Goal: Share content

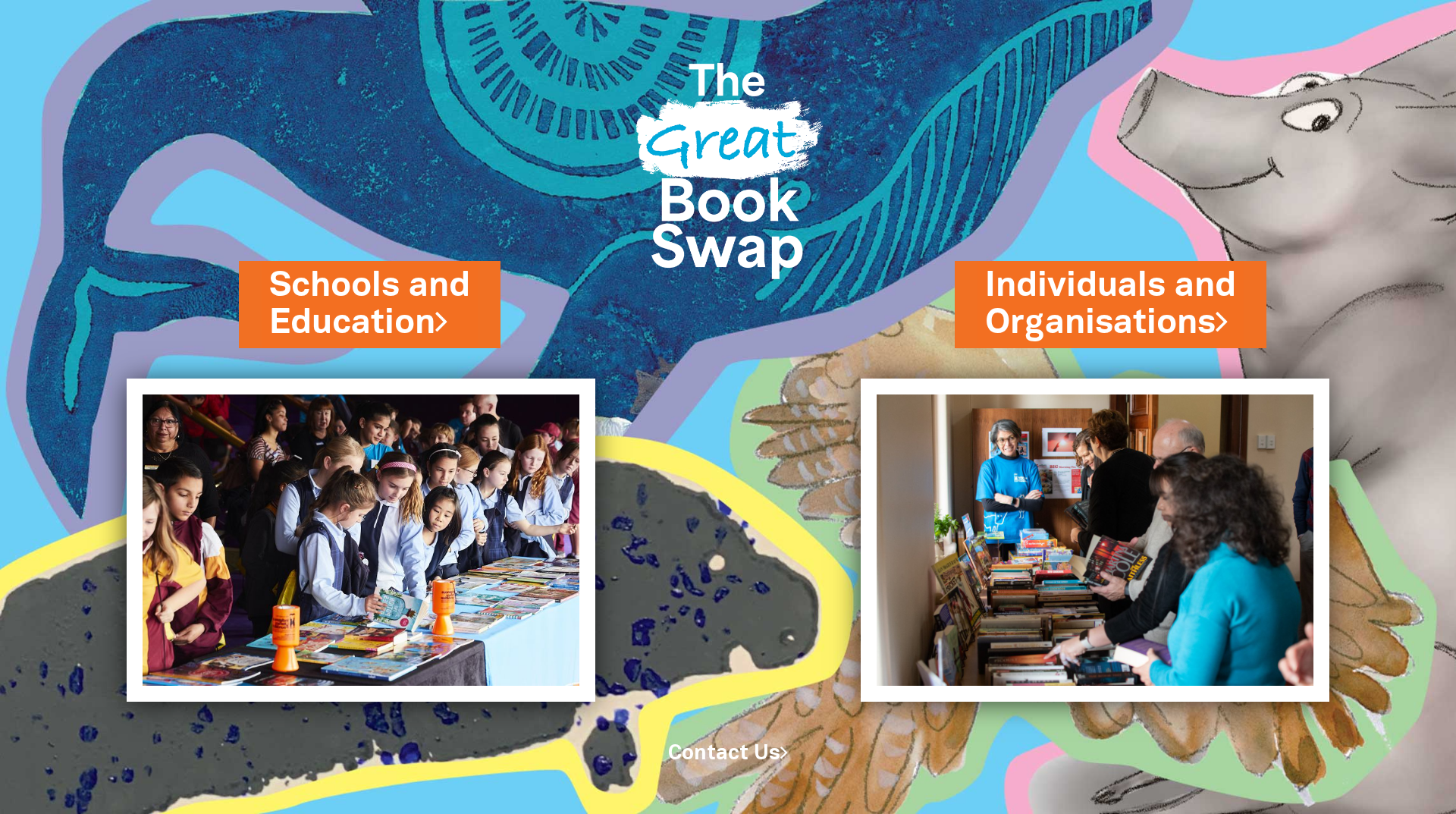
click at [1124, 352] on div "Individuals and Organisations" at bounding box center [1142, 335] width 374 height 88
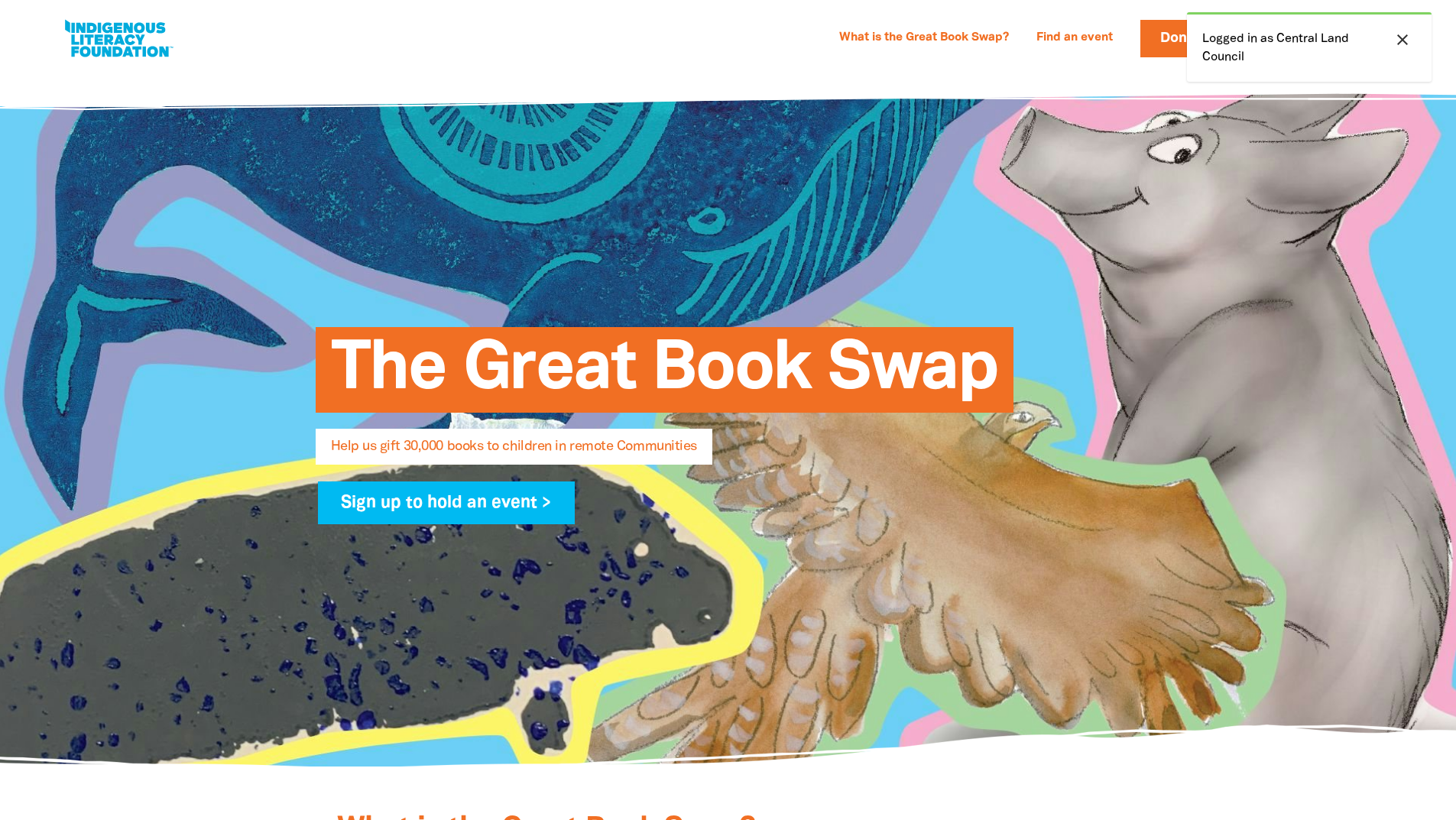
select select "AU"
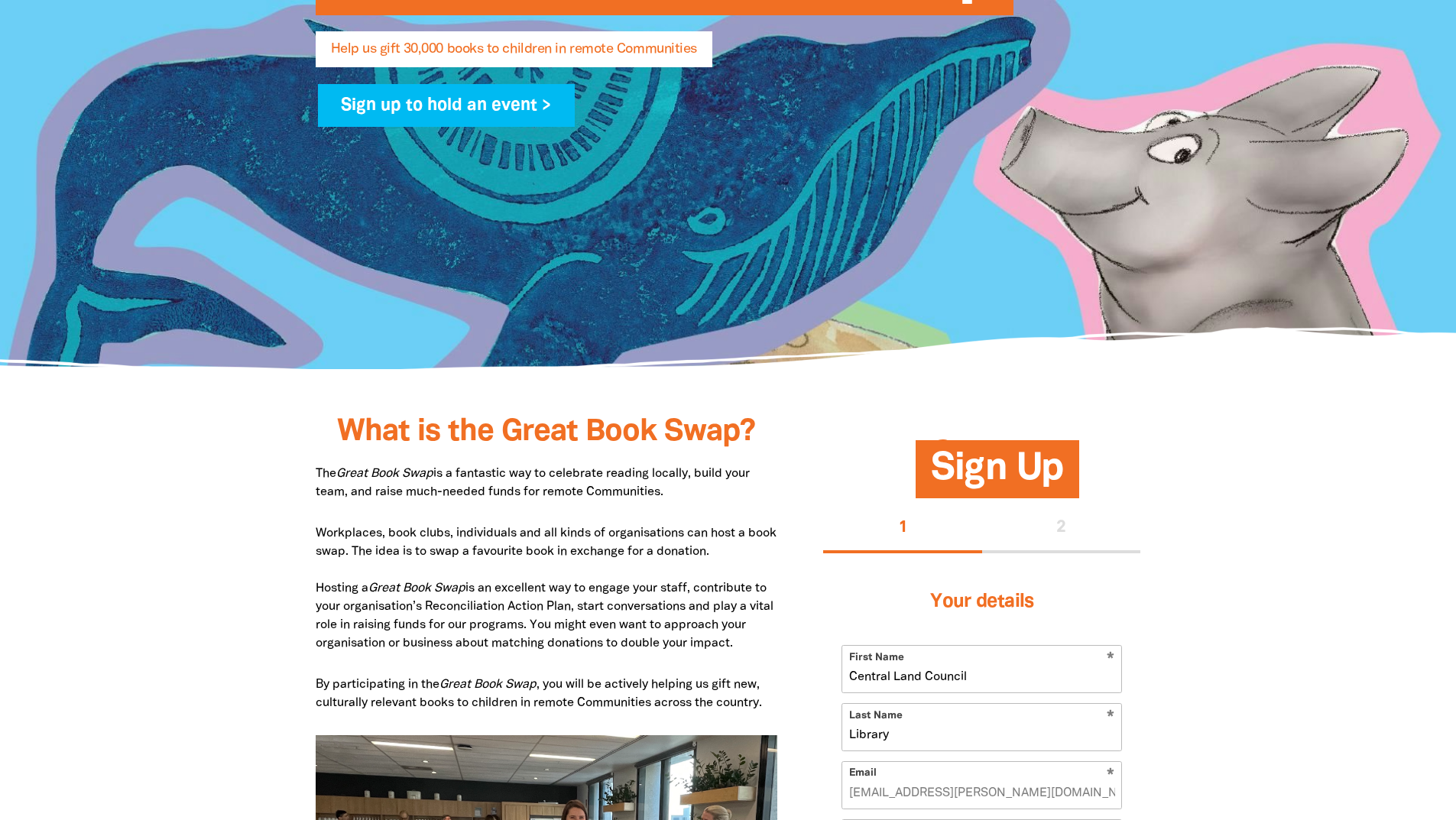
scroll to position [1124, 0]
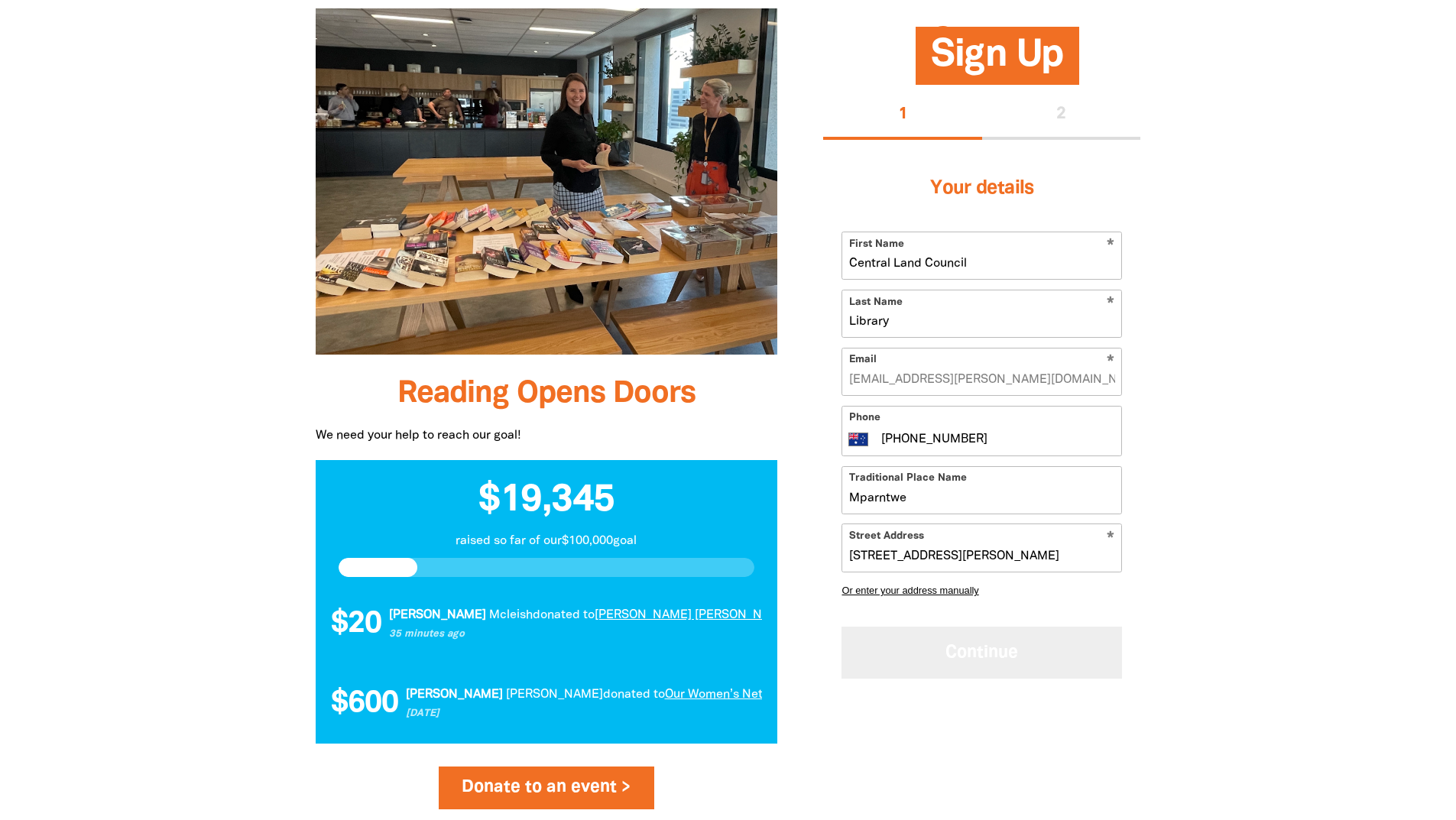
click at [981, 636] on button "Continue" at bounding box center [982, 653] width 281 height 51
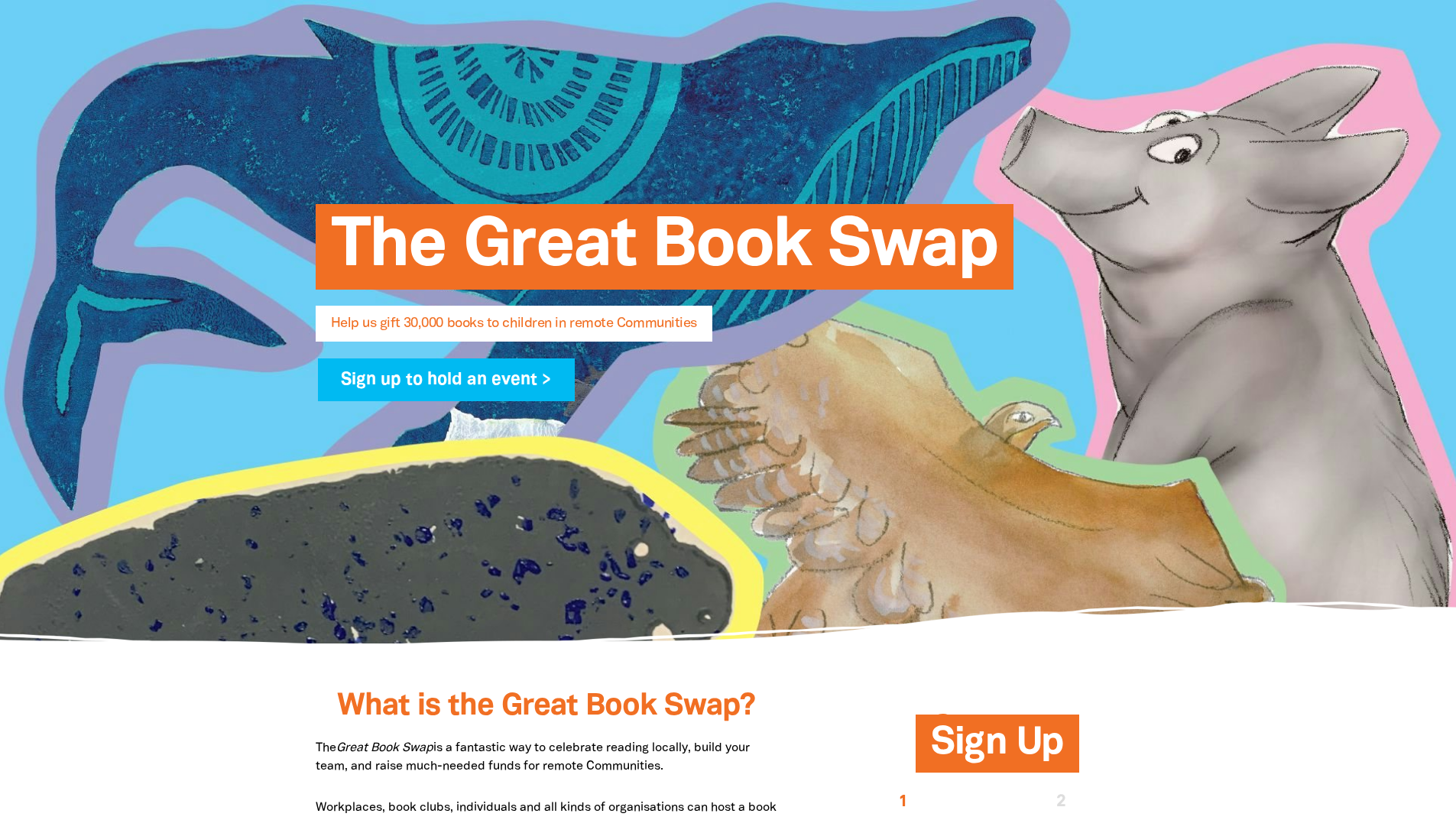
scroll to position [0, 0]
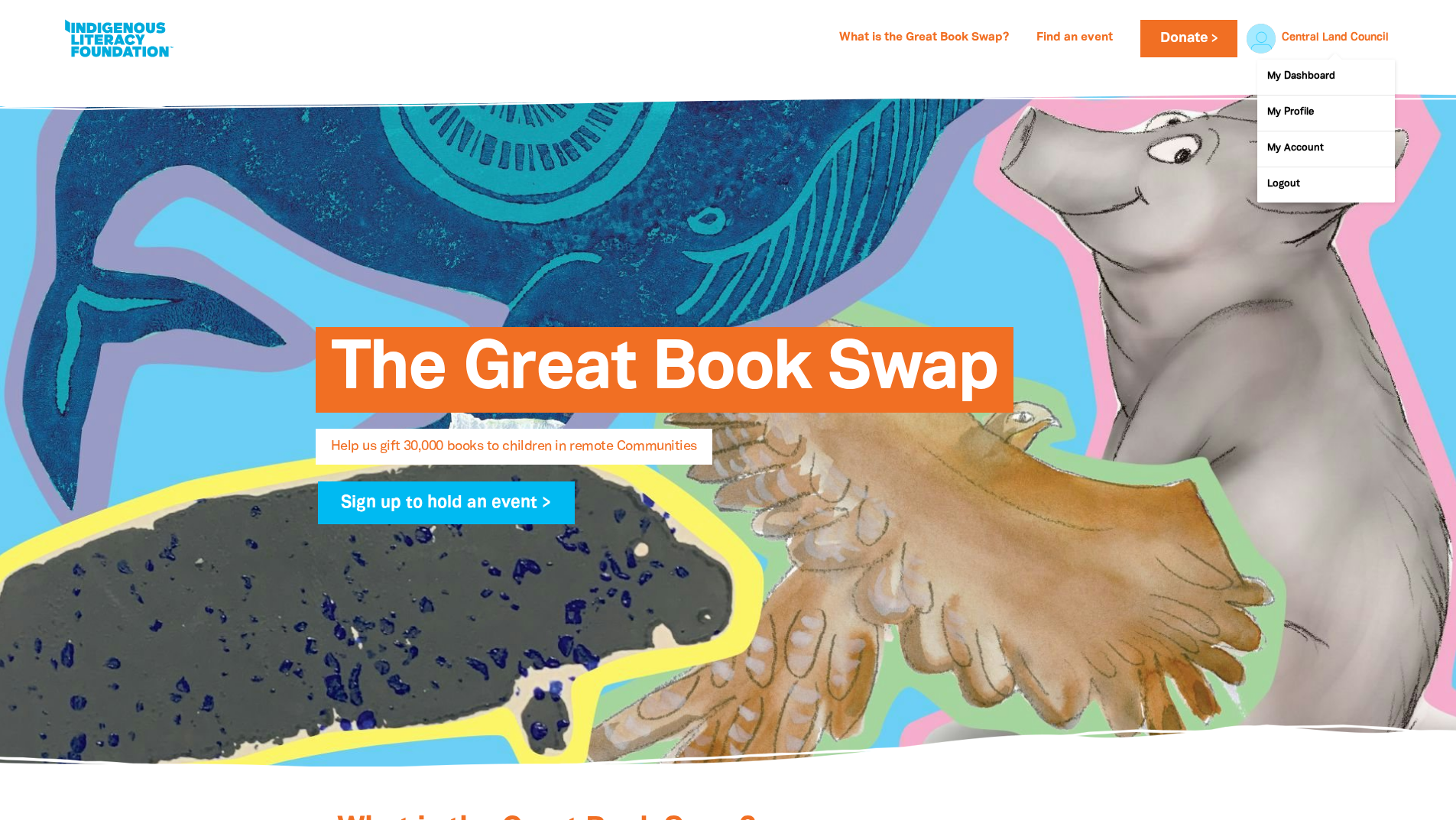
click at [1308, 40] on link "Central Land Council" at bounding box center [1335, 38] width 107 height 10
click at [1306, 104] on link "My Profile" at bounding box center [1326, 113] width 137 height 35
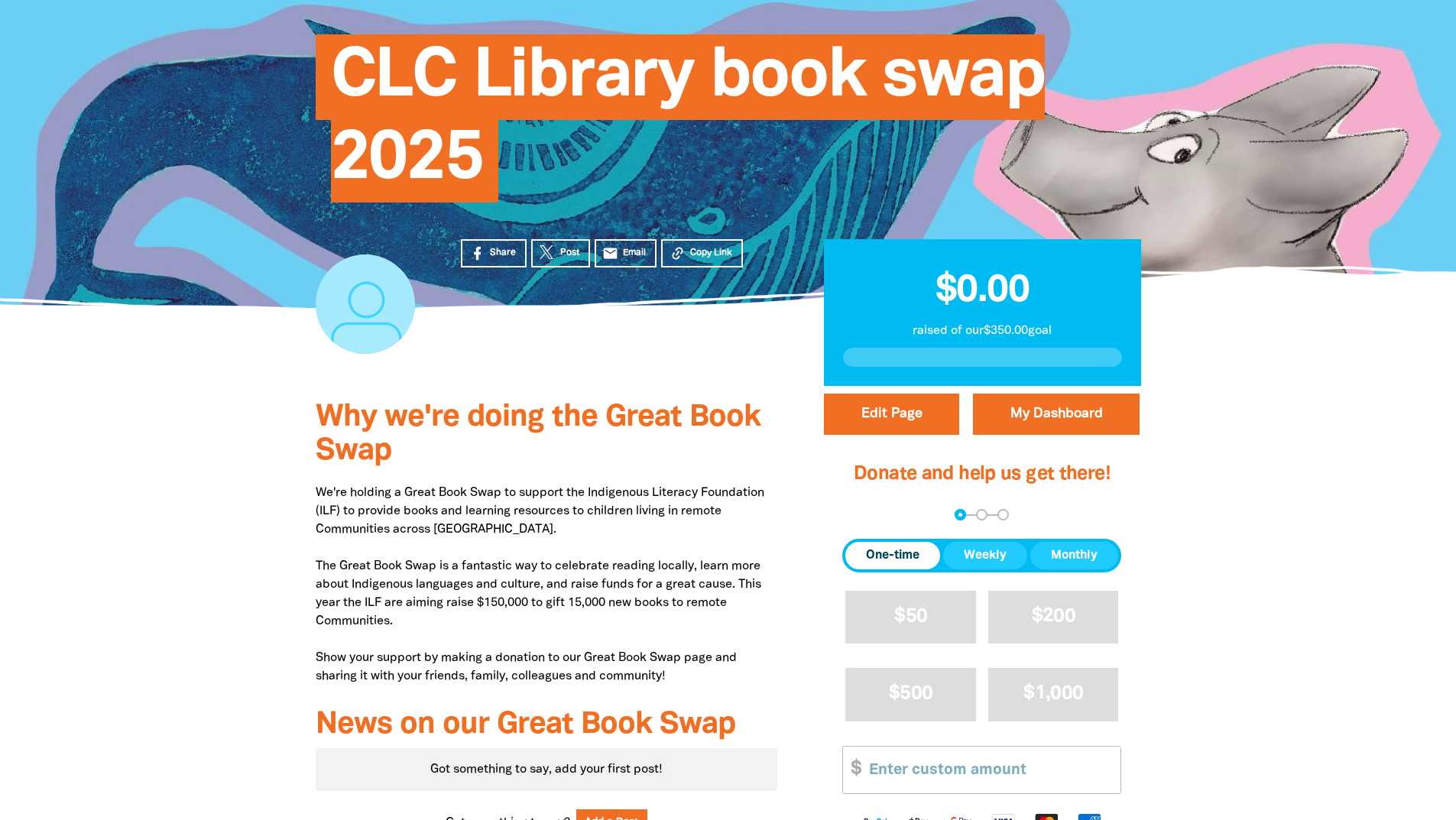
scroll to position [160, 0]
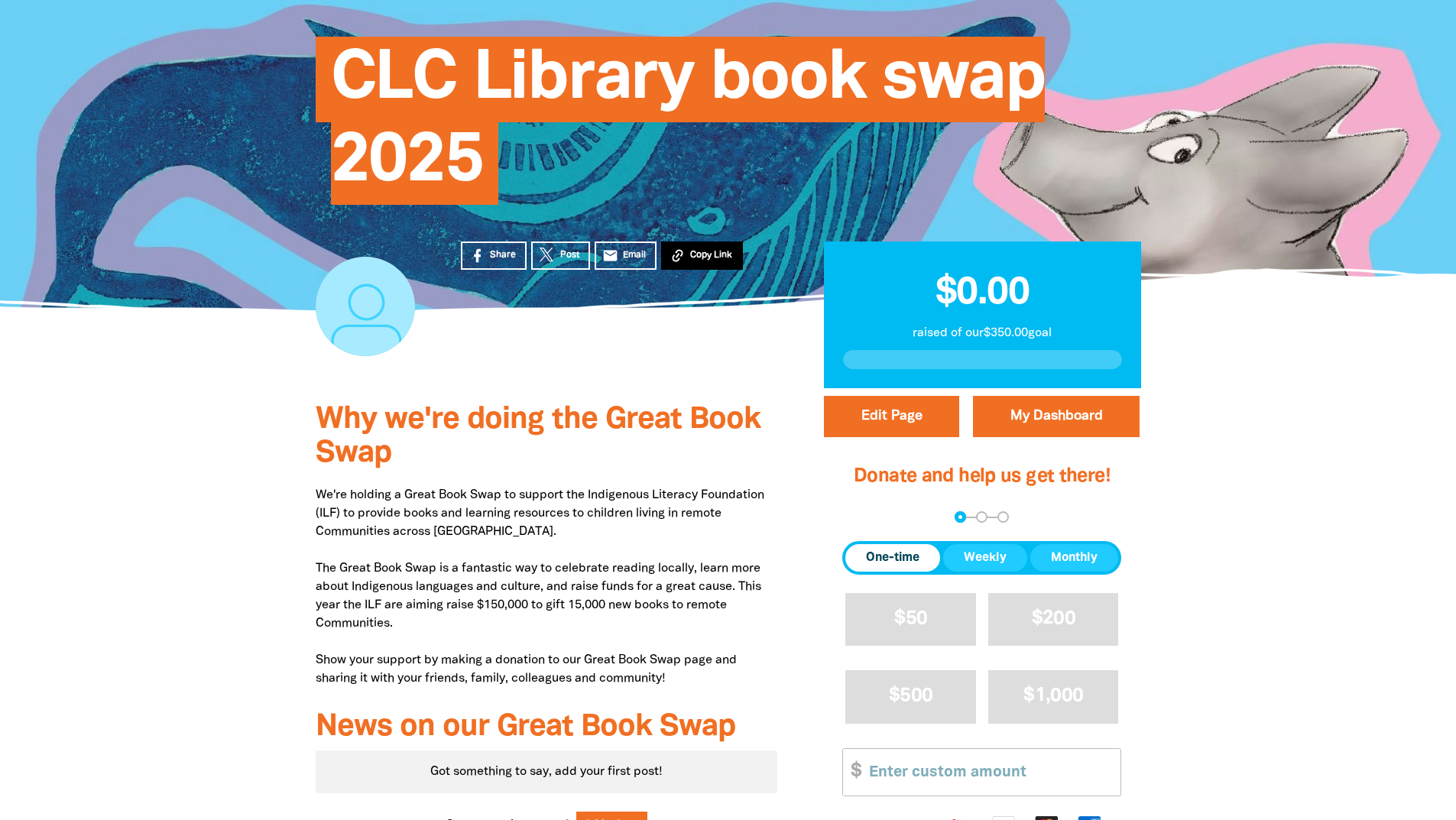
click at [697, 243] on button "Copy Link" at bounding box center [702, 255] width 82 height 28
